Goal: Navigation & Orientation: Find specific page/section

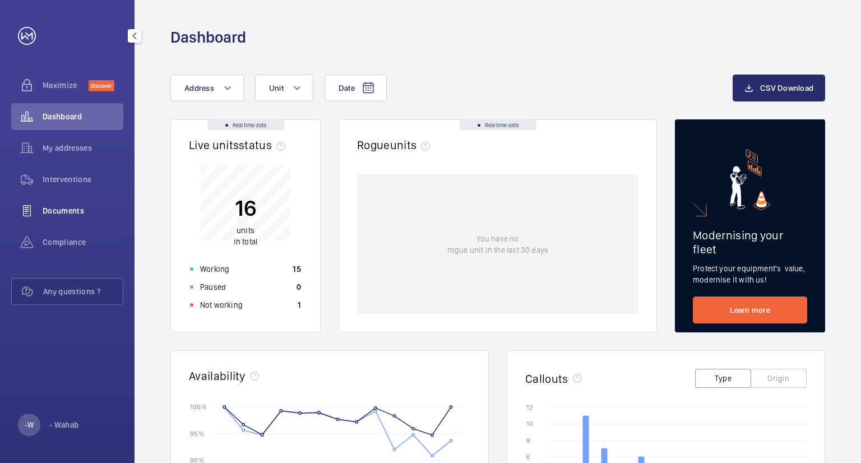
click at [70, 203] on div "Documents" at bounding box center [67, 210] width 112 height 27
